Goal: Task Accomplishment & Management: Use online tool/utility

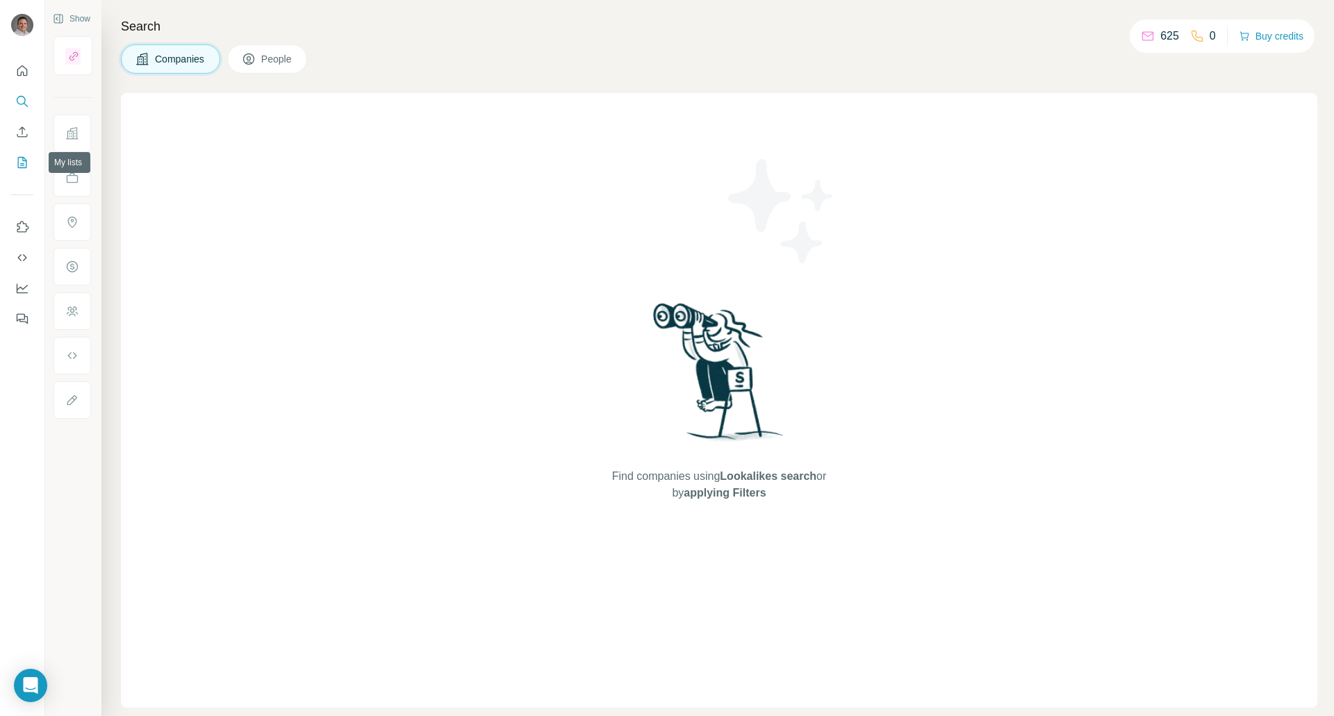
click at [22, 160] on icon "My lists" at bounding box center [22, 163] width 14 height 14
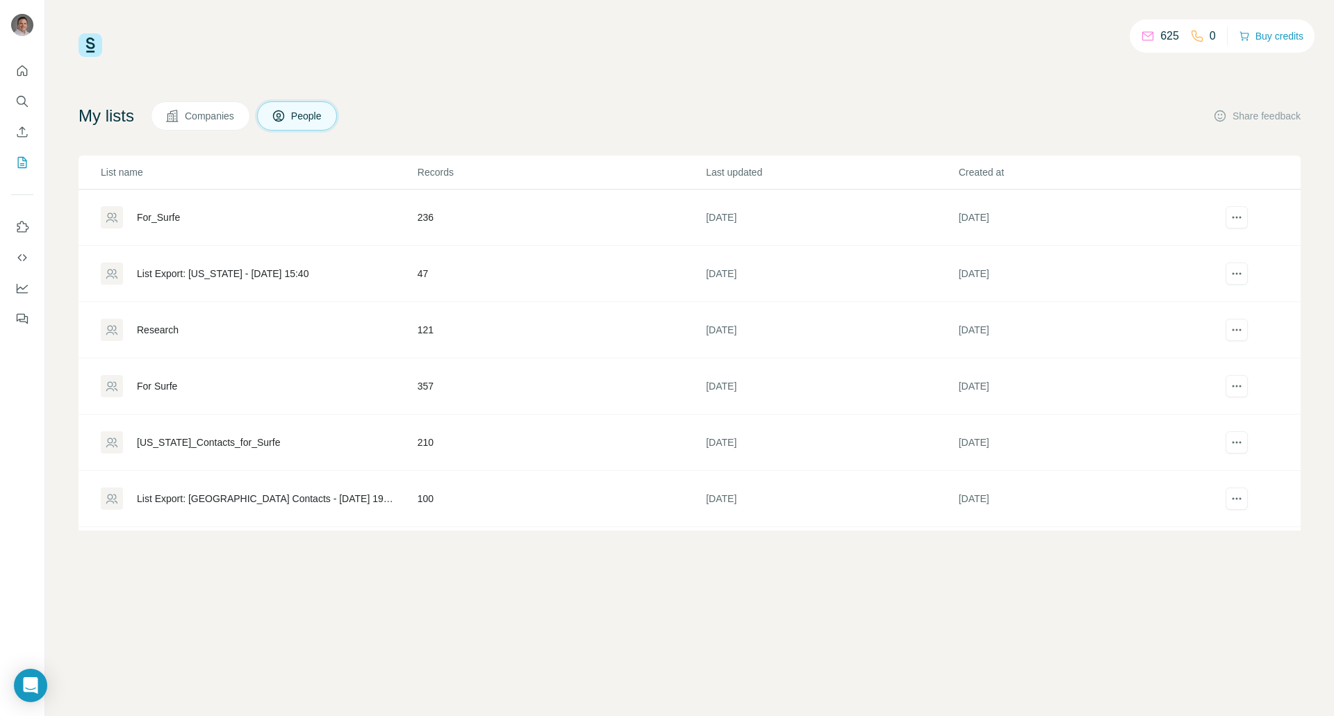
click at [283, 275] on div "List Export: [US_STATE] - [DATE] 15:40" at bounding box center [223, 274] width 172 height 14
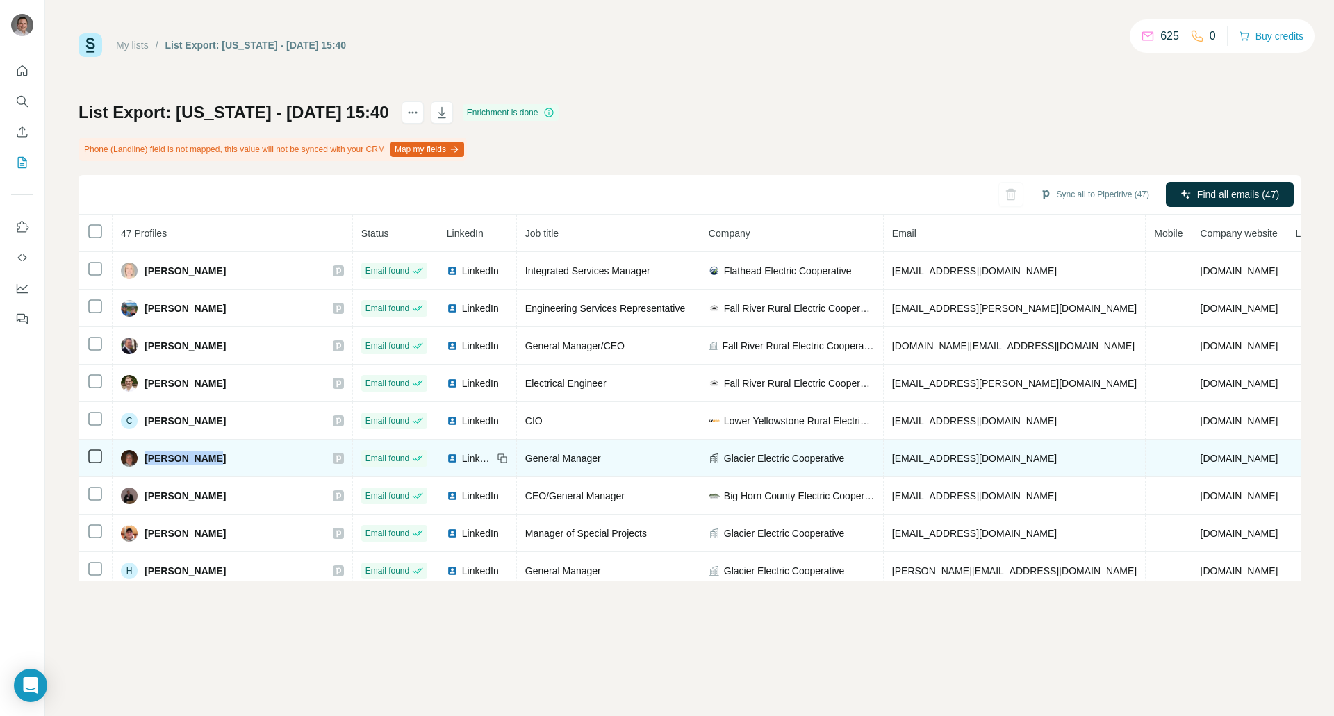
drag, startPoint x: 214, startPoint y: 461, endPoint x: 158, endPoint y: 462, distance: 56.3
click at [146, 463] on div "[PERSON_NAME]" at bounding box center [232, 458] width 223 height 17
copy span "[PERSON_NAME]"
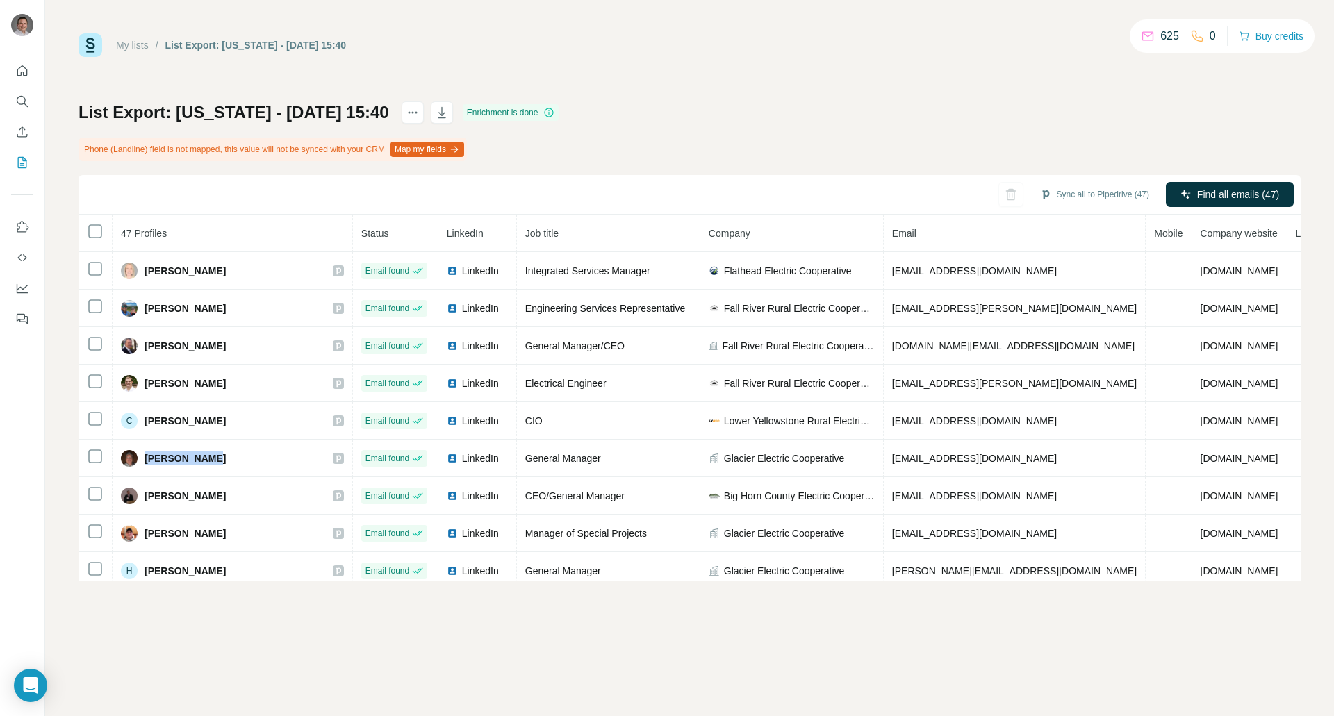
click at [428, 144] on button "Map my fields" at bounding box center [427, 149] width 74 height 15
click at [1024, 139] on div "List Export: [US_STATE] - [DATE] 15:40 Enrichment is done Phone (Landline) fiel…" at bounding box center [690, 341] width 1222 height 480
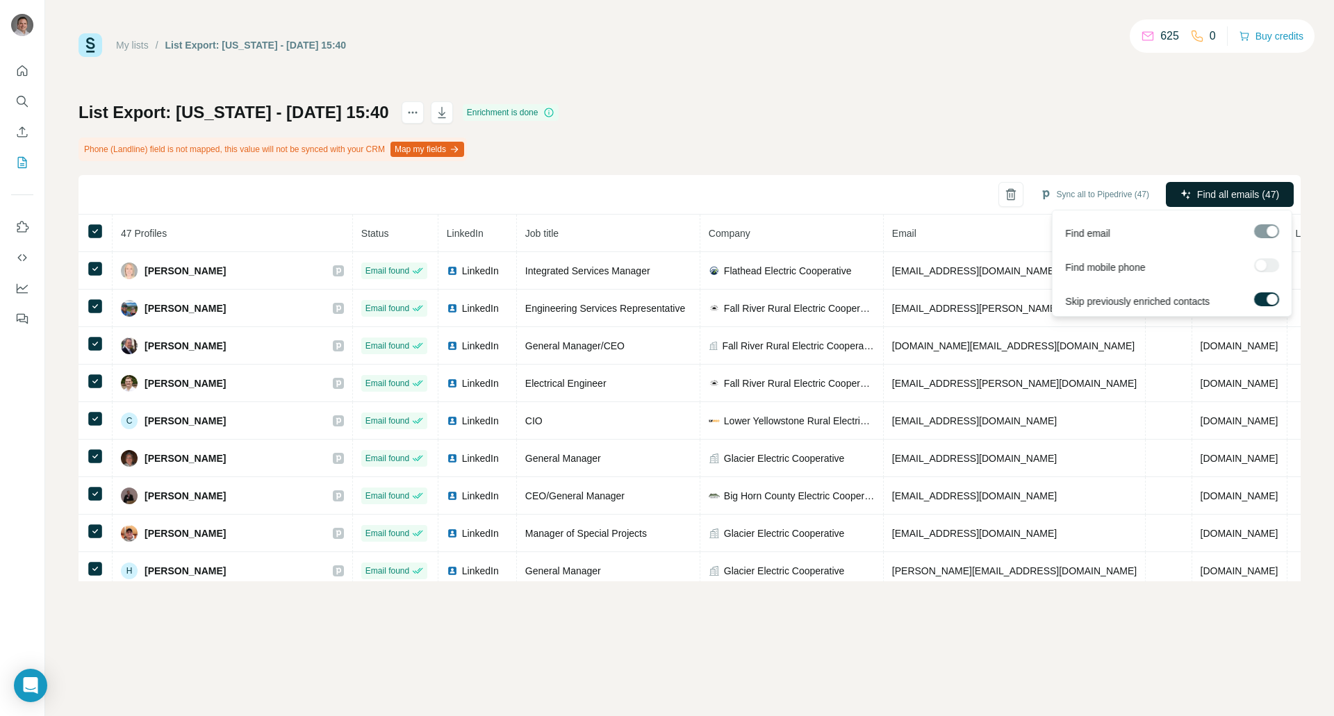
click at [1229, 193] on span "Find all emails (47)" at bounding box center [1238, 195] width 82 height 14
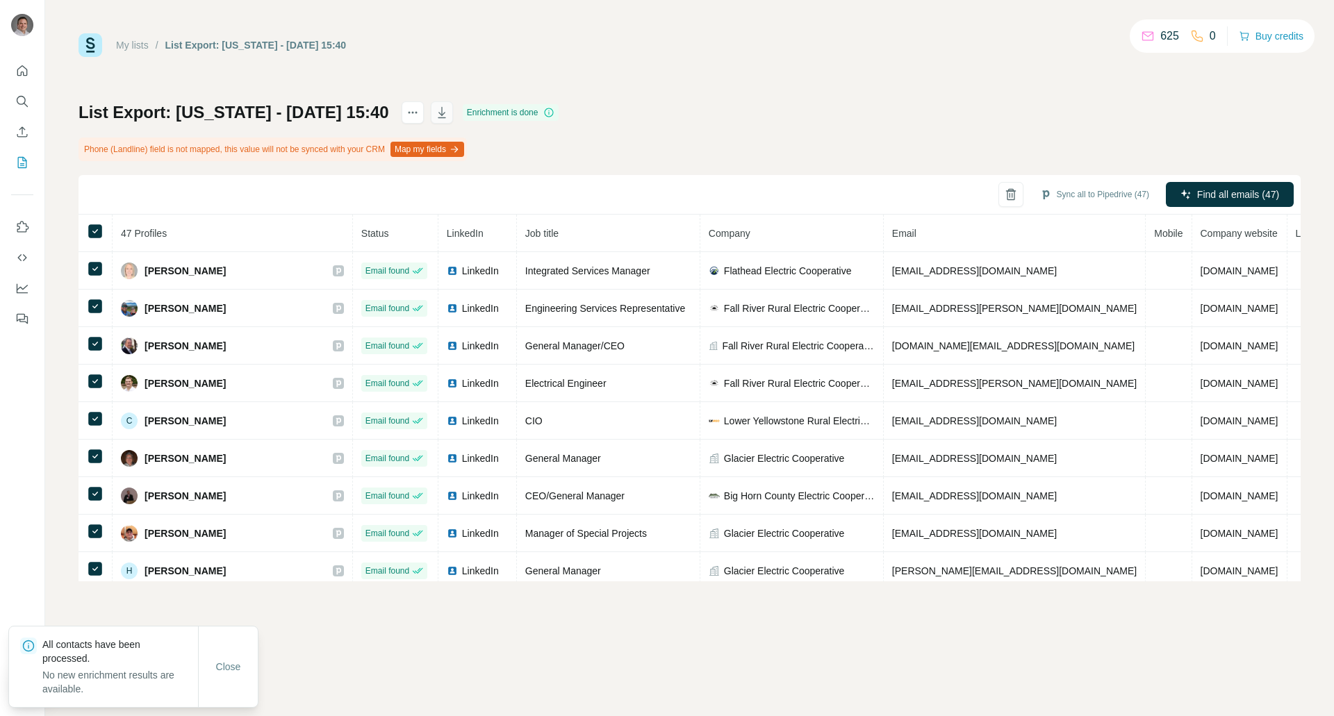
click at [453, 109] on button "button" at bounding box center [442, 112] width 22 height 22
